Goal: Task Accomplishment & Management: Manage account settings

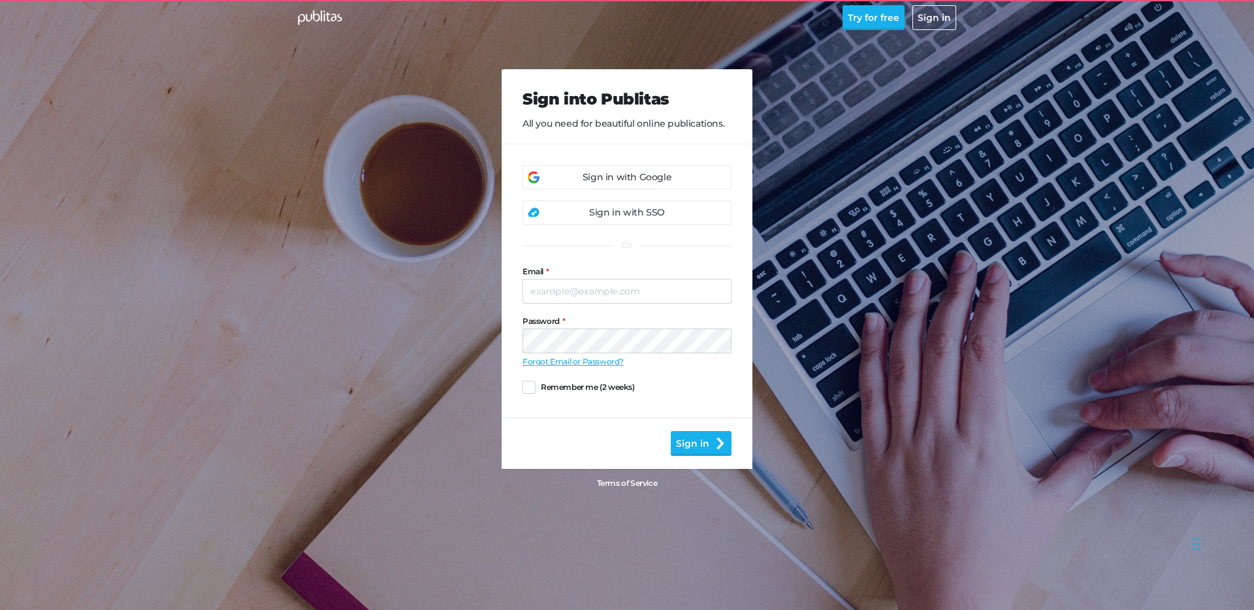
click at [628, 213] on div "Sign in with SSO" at bounding box center [627, 213] width 76 height 14
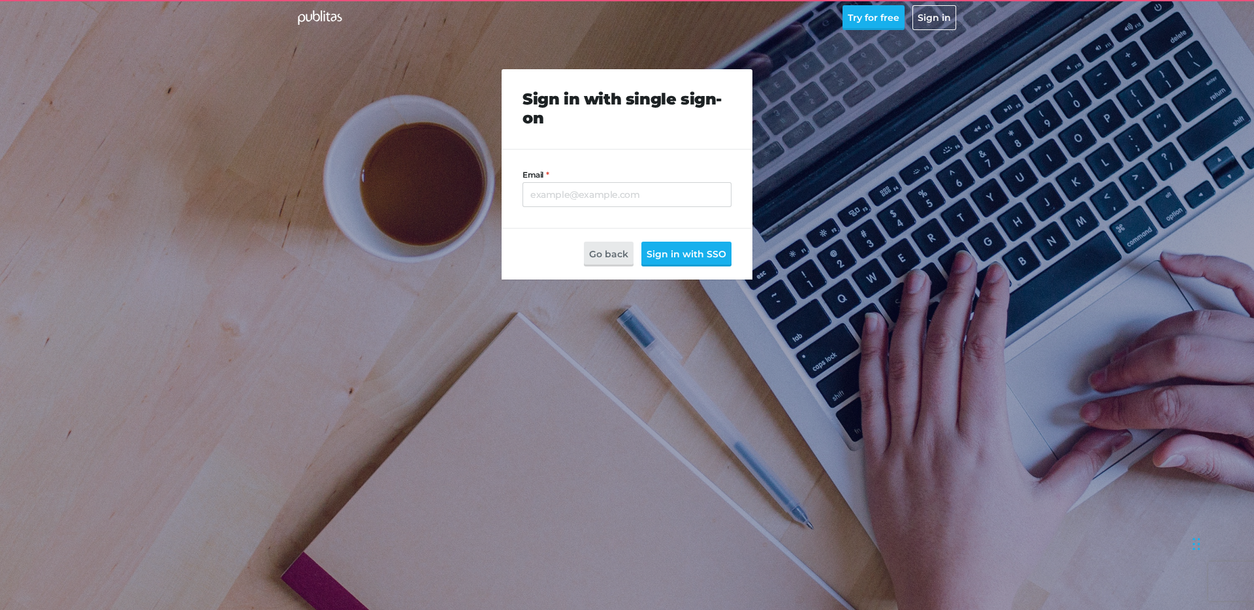
click at [522, 182] on div at bounding box center [522, 182] width 0 height 0
click at [701, 140] on header "Sign in with single sign-on" at bounding box center [627, 109] width 251 height 80
click at [624, 261] on button "Go back" at bounding box center [609, 254] width 50 height 25
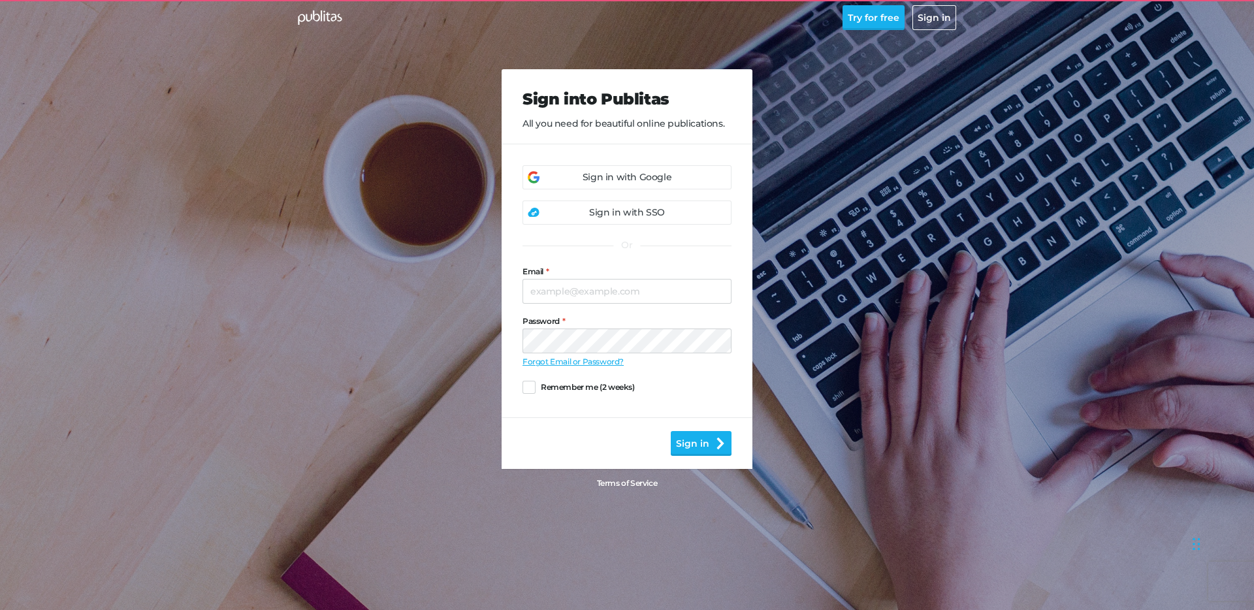
click at [633, 186] on div "Sign in with Google" at bounding box center [626, 177] width 209 height 24
